Goal: Task Accomplishment & Management: Complete application form

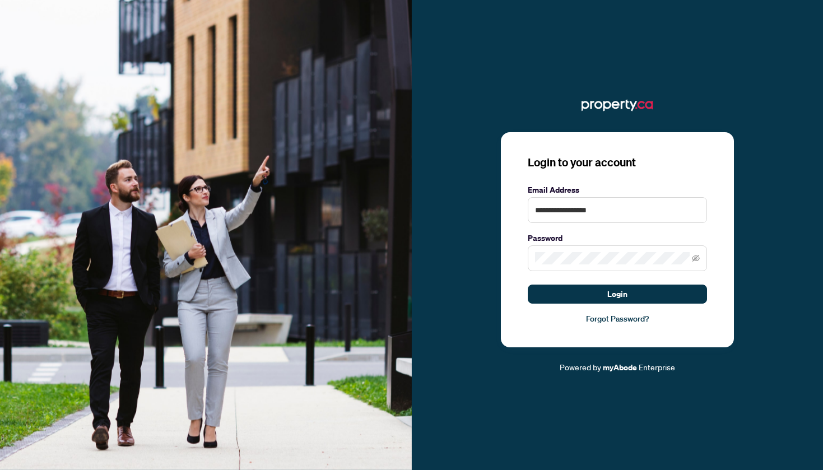
type input "**********"
click at [617, 294] on button "Login" at bounding box center [617, 294] width 179 height 19
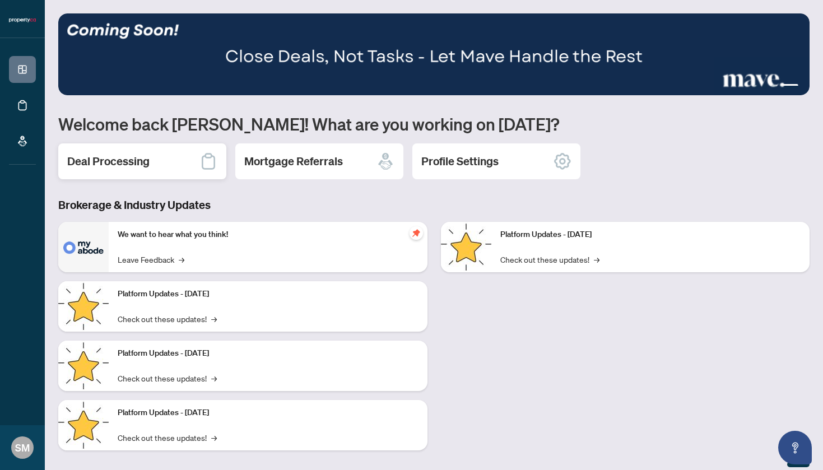
click at [131, 173] on div "Deal Processing" at bounding box center [142, 162] width 168 height 36
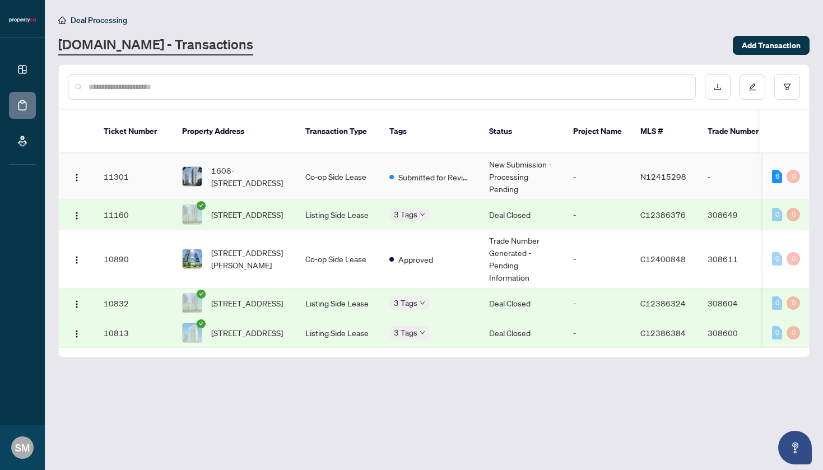
click at [664, 172] on span "N12415298" at bounding box center [664, 177] width 46 height 10
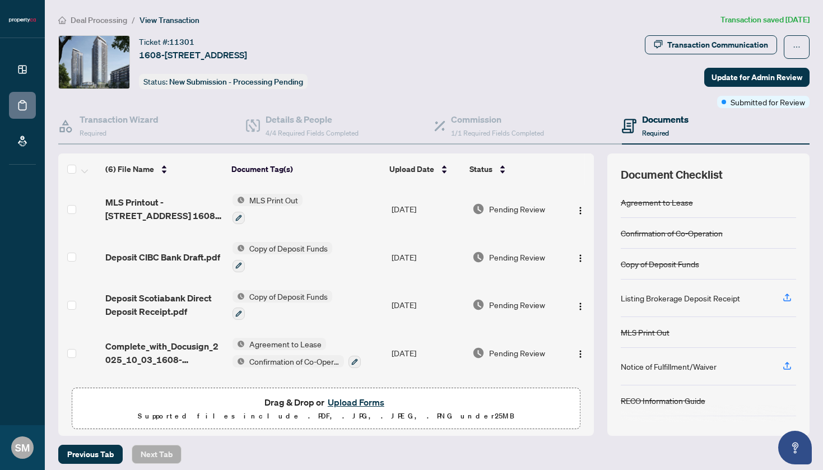
click at [354, 406] on button "Upload Forms" at bounding box center [356, 402] width 63 height 15
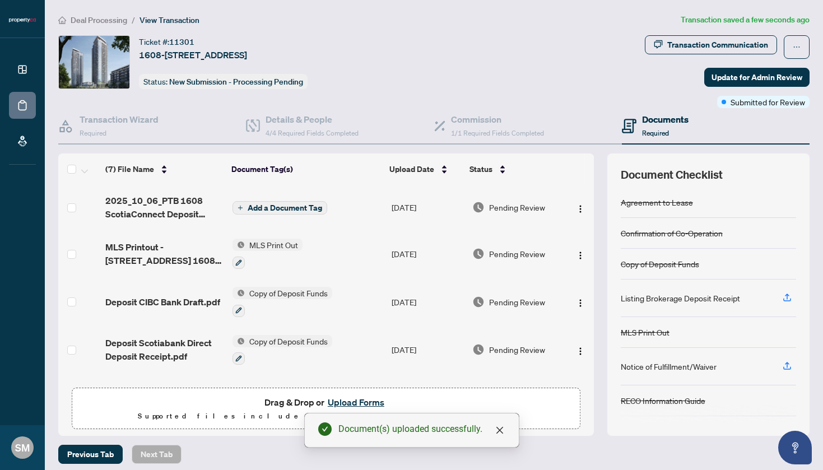
click at [279, 211] on span "Add a Document Tag" at bounding box center [285, 208] width 75 height 8
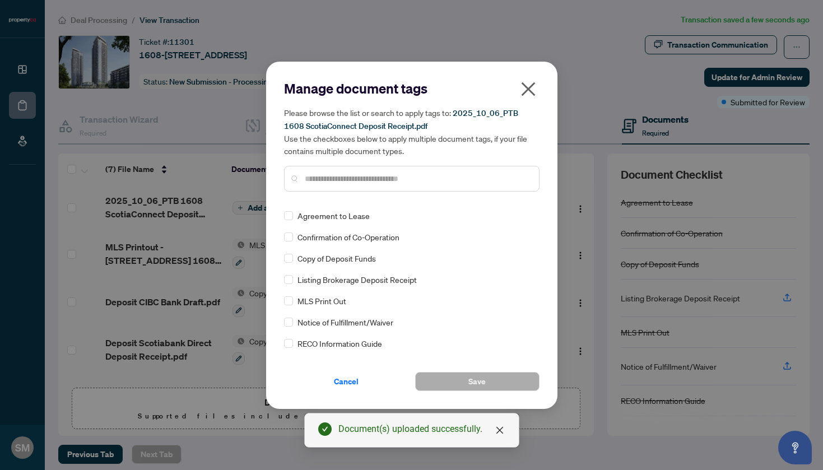
click at [371, 192] on div "Manage document tags Please browse the list or search to apply tags to: 2025_10…" at bounding box center [412, 140] width 256 height 121
click at [376, 183] on input "text" at bounding box center [417, 179] width 225 height 12
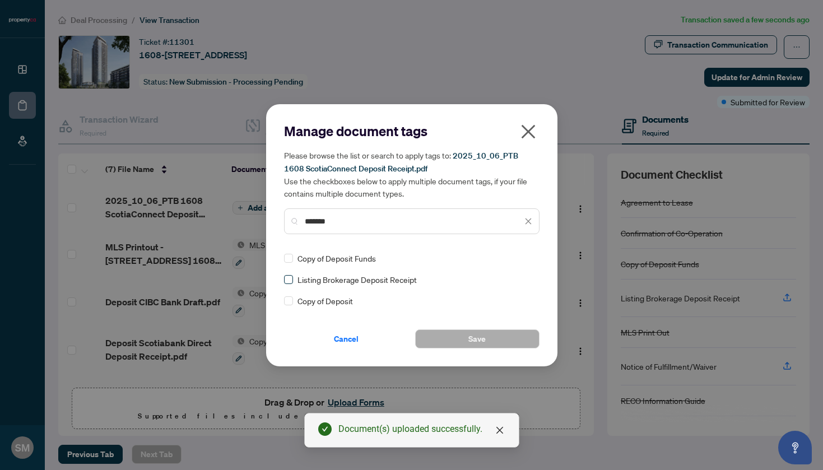
type input "*******"
click at [290, 282] on span at bounding box center [288, 279] width 9 height 9
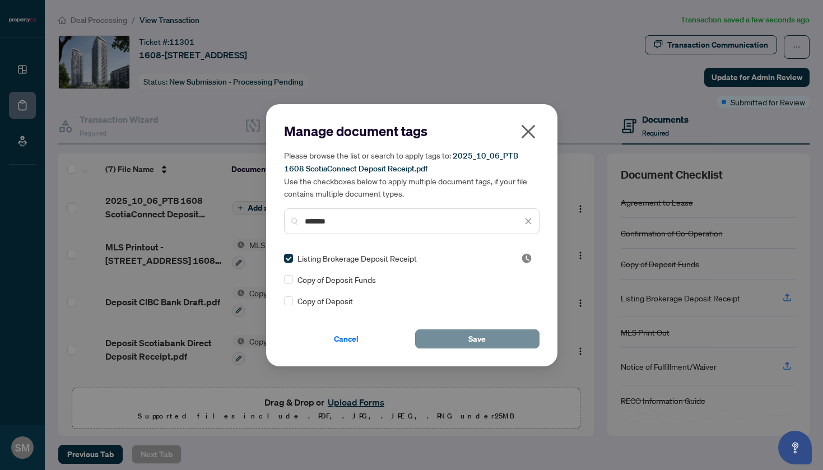
click at [459, 334] on button "Save" at bounding box center [477, 339] width 124 height 19
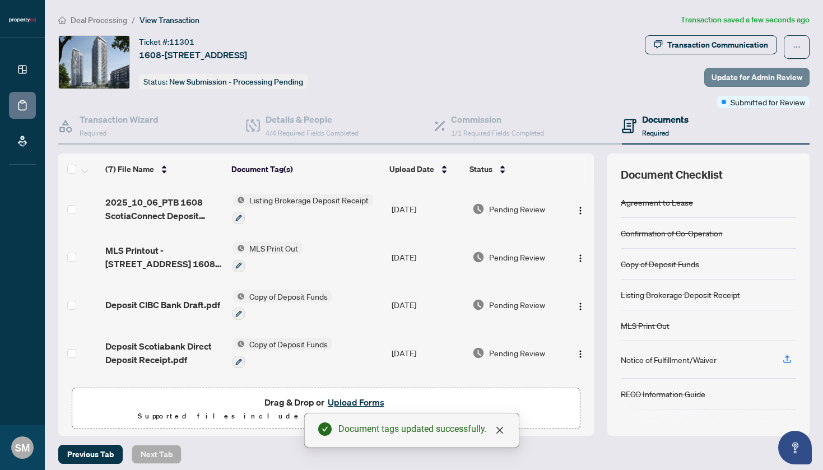
click at [735, 83] on span "Update for Admin Review" at bounding box center [757, 77] width 91 height 18
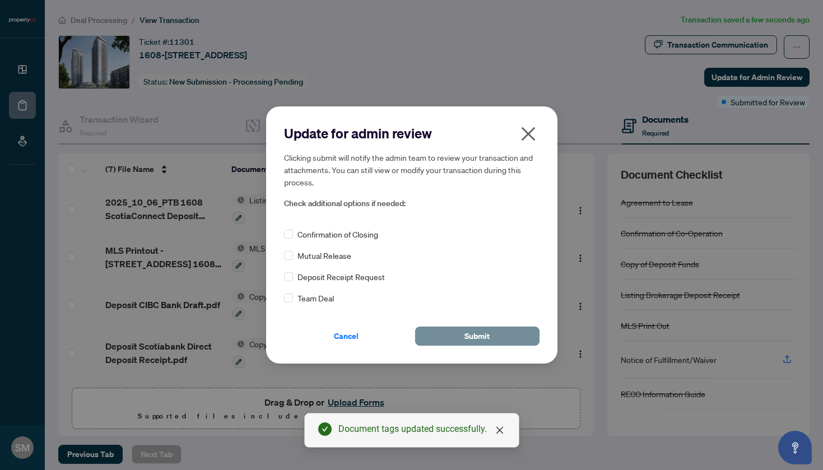
click at [449, 338] on button "Submit" at bounding box center [477, 336] width 124 height 19
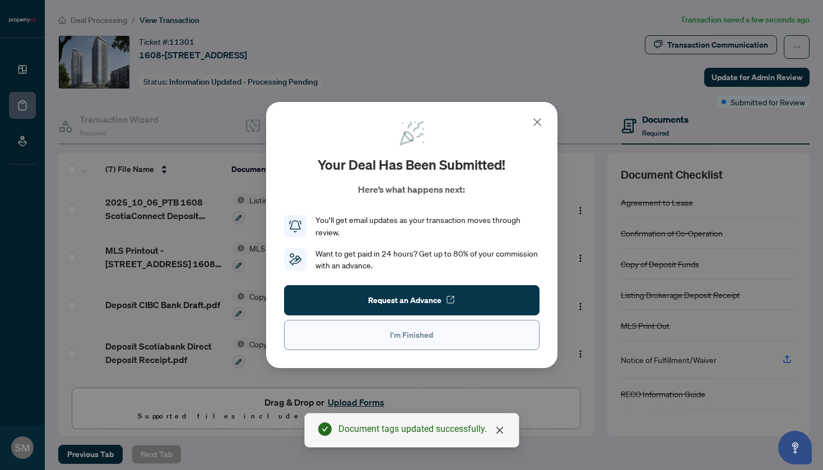
click at [413, 343] on span "I'm Finished" at bounding box center [411, 335] width 43 height 18
